Goal: Task Accomplishment & Management: Manage account settings

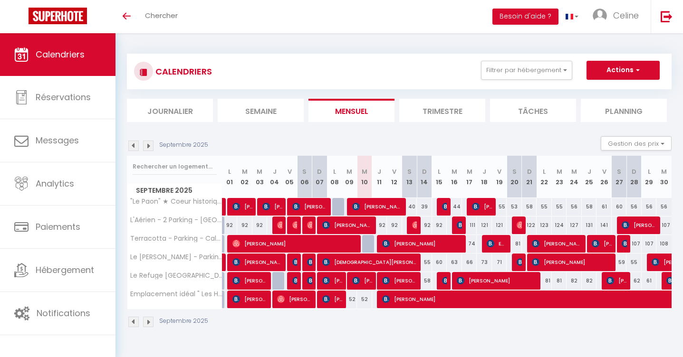
click at [234, 40] on div "CALENDRIERS Filtrer par hébergement Tous "Le Paon" ★ Coeur historique [GEOGRAPH…" at bounding box center [398, 190] width 567 height 315
click at [392, 282] on span "[PERSON_NAME]" at bounding box center [400, 281] width 36 height 18
select select "OK"
select select "KO"
select select "0"
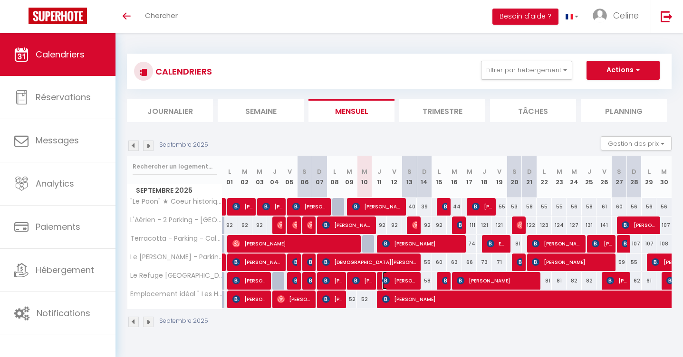
select select "0"
select select "1"
select select
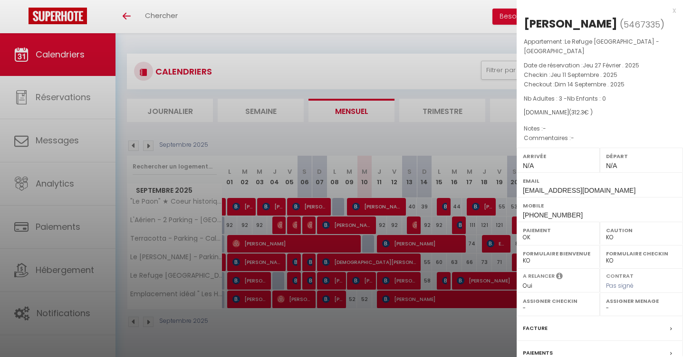
click at [392, 303] on div at bounding box center [341, 178] width 683 height 357
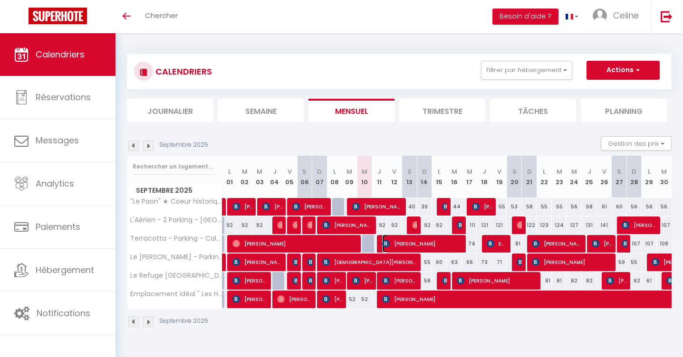
click at [387, 245] on img at bounding box center [386, 244] width 8 height 8
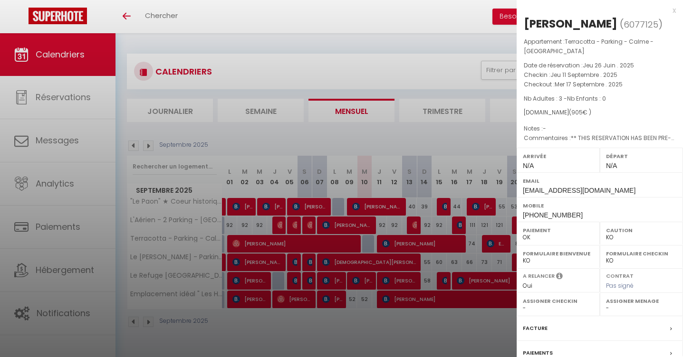
click at [385, 333] on div at bounding box center [341, 178] width 683 height 357
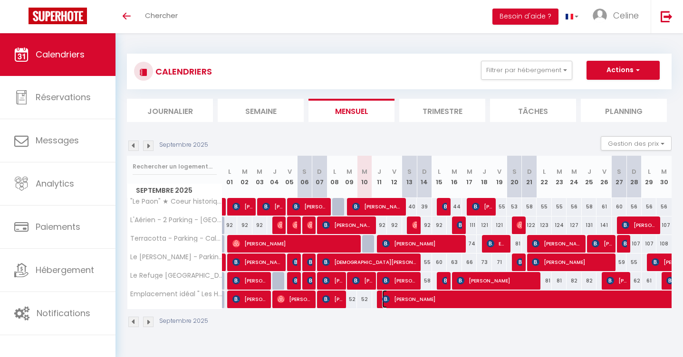
click at [399, 299] on span "[PERSON_NAME]" at bounding box center [677, 299] width 590 height 18
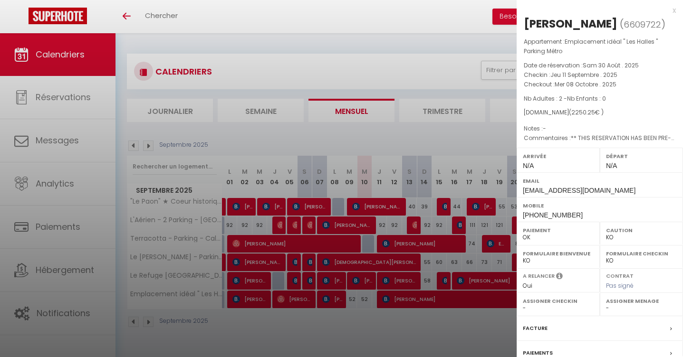
click at [382, 322] on div at bounding box center [341, 178] width 683 height 357
